Goal: Navigation & Orientation: Find specific page/section

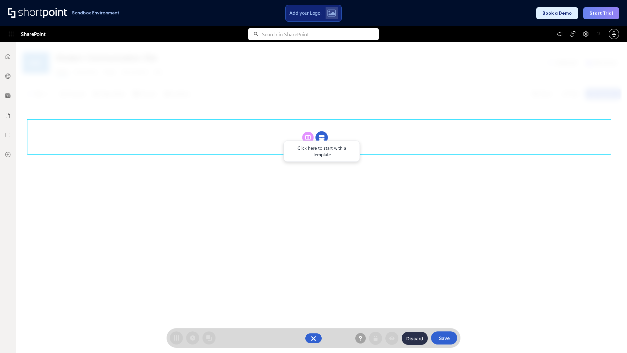
click at [322, 137] on circle at bounding box center [322, 137] width 12 height 12
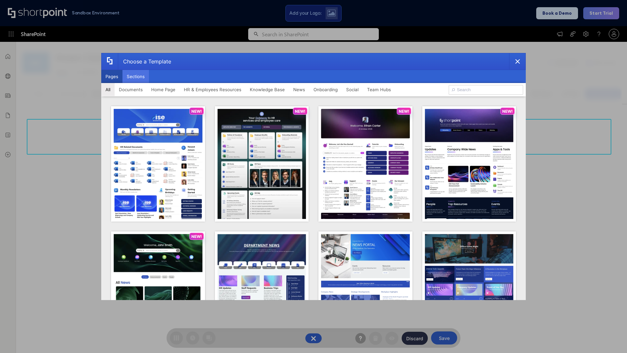
click at [136, 76] on button "Sections" at bounding box center [136, 76] width 26 height 13
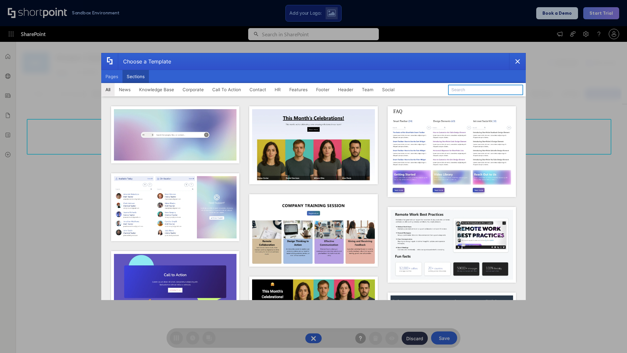
type input "CTA"
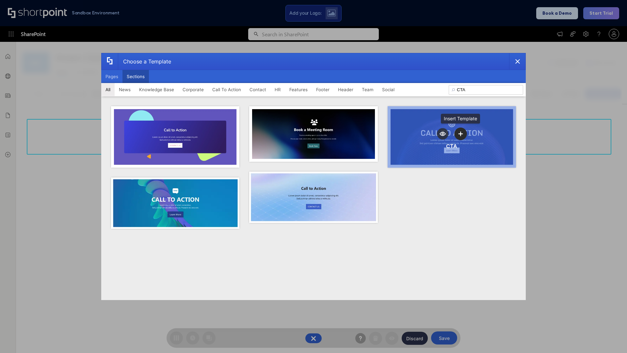
click at [461, 134] on icon "template selector" at bounding box center [461, 133] width 5 height 5
